Goal: Task Accomplishment & Management: Use online tool/utility

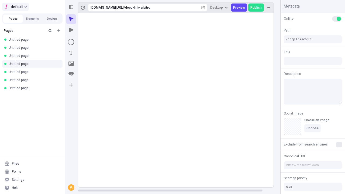
click at [15, 7] on span "default" at bounding box center [17, 7] width 12 height 6
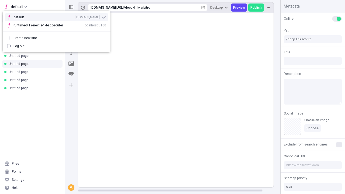
click at [75, 16] on div "[DOMAIN_NAME]" at bounding box center [87, 17] width 24 height 4
click at [59, 31] on icon "Add new" at bounding box center [58, 30] width 3 height 3
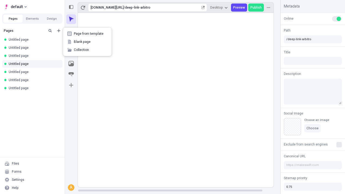
click at [87, 42] on span "Blank page" at bounding box center [90, 42] width 33 height 4
type input "/deep-link-doloribus"
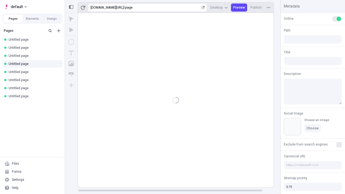
type input "/page"
